Goal: Navigation & Orientation: Find specific page/section

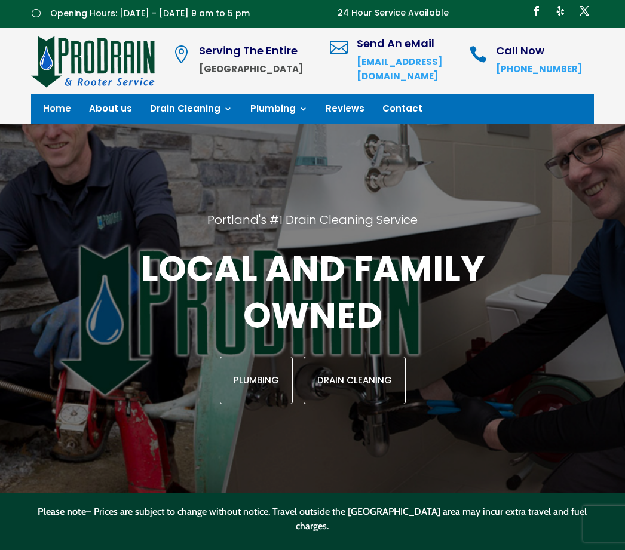
scroll to position [1, 0]
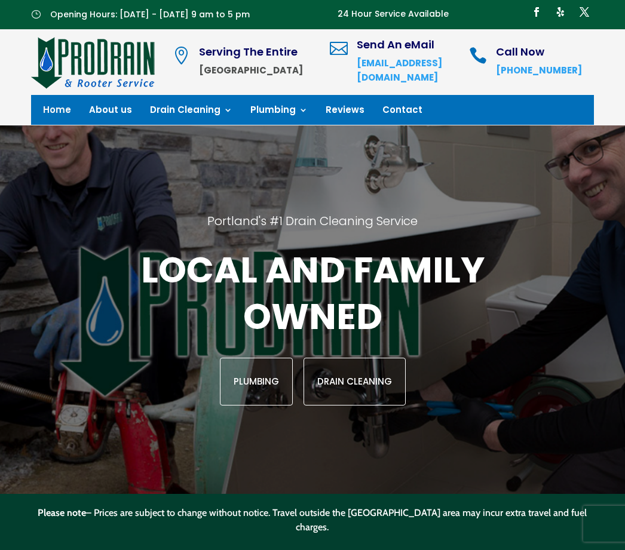
click at [263, 399] on link "Plumbing" at bounding box center [256, 382] width 73 height 48
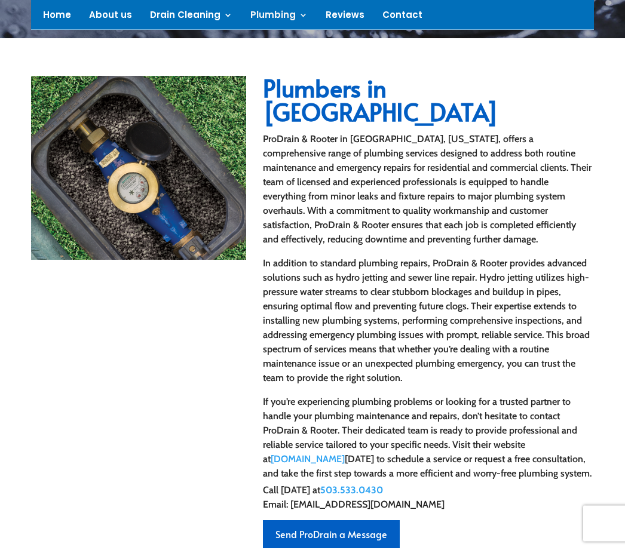
scroll to position [326, 0]
